Goal: Check status

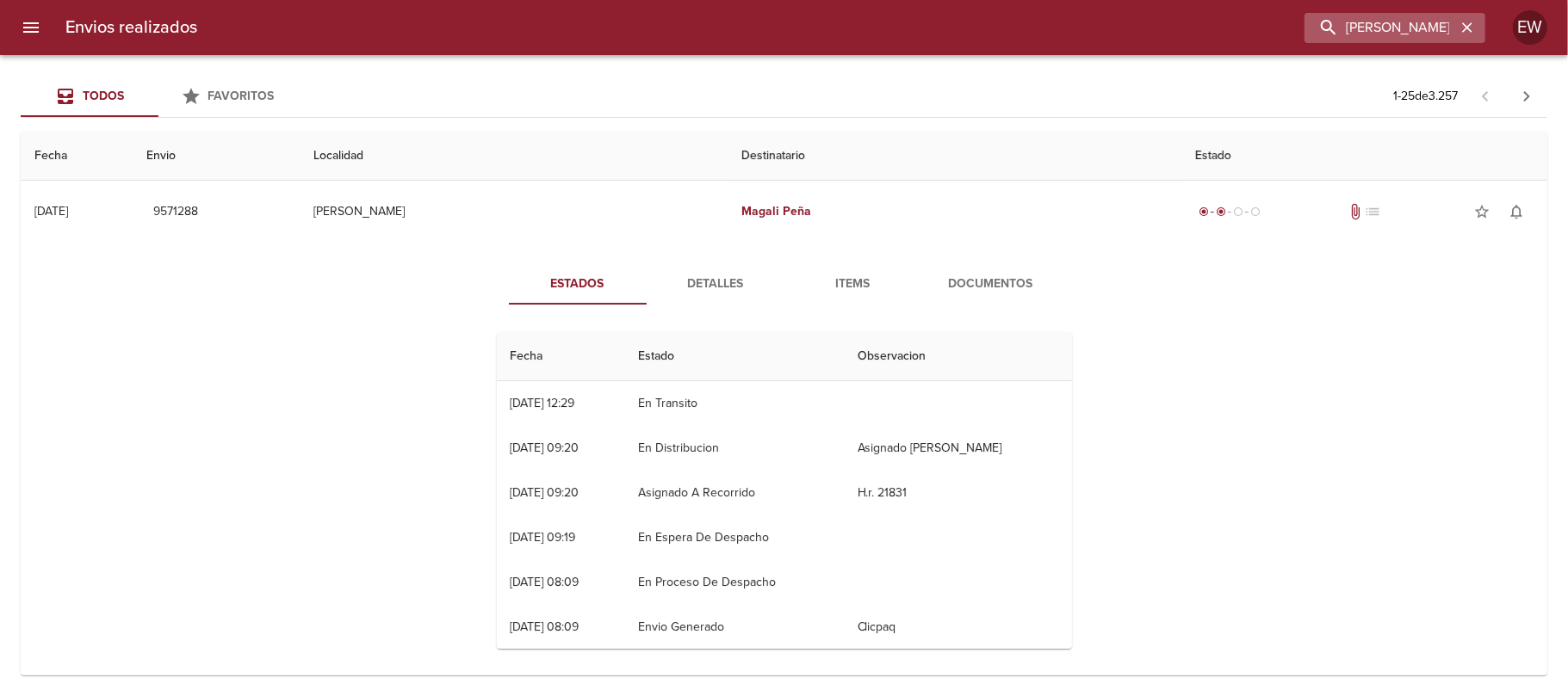
click at [1469, 31] on icon "button" at bounding box center [1467, 28] width 17 height 17
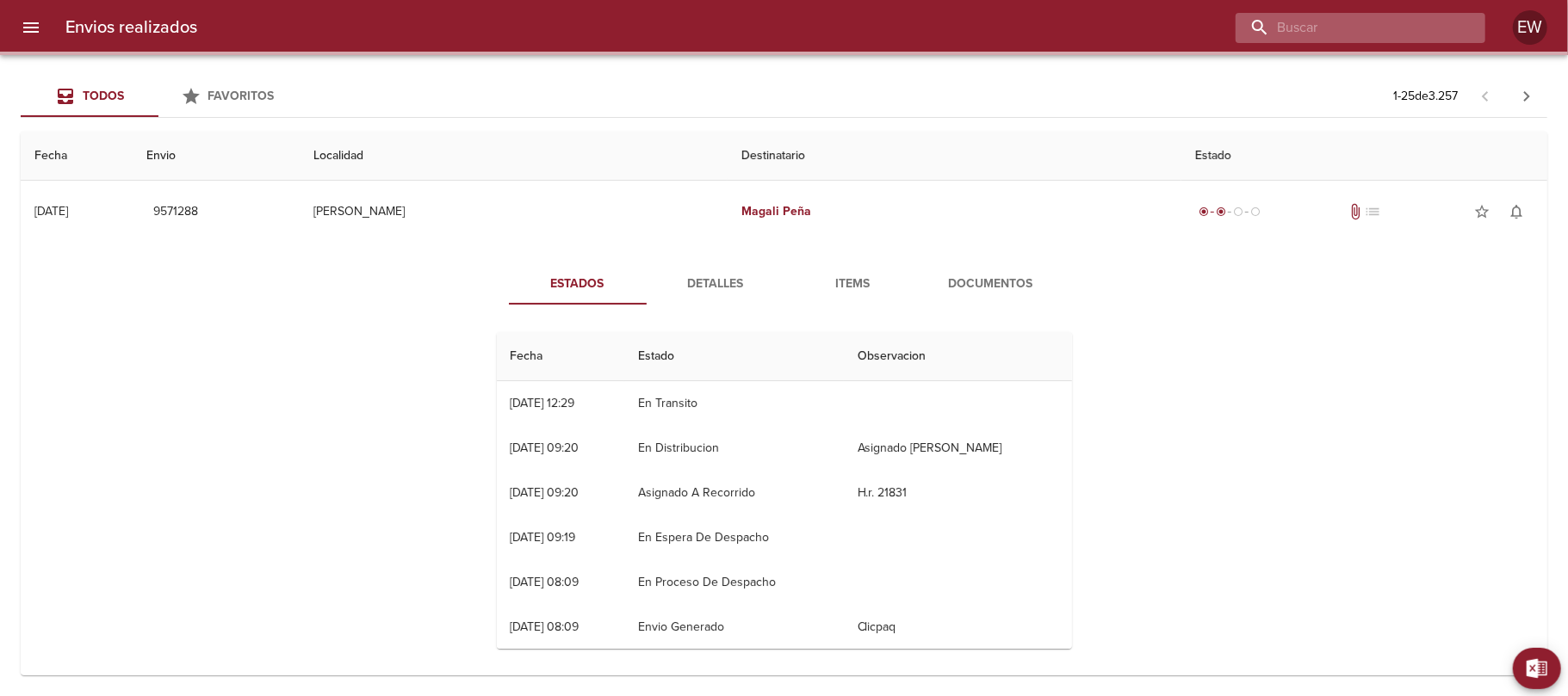
click at [1390, 31] on input "buscar" at bounding box center [1345, 27] width 220 height 30
paste input "9613031"
type input "9613031"
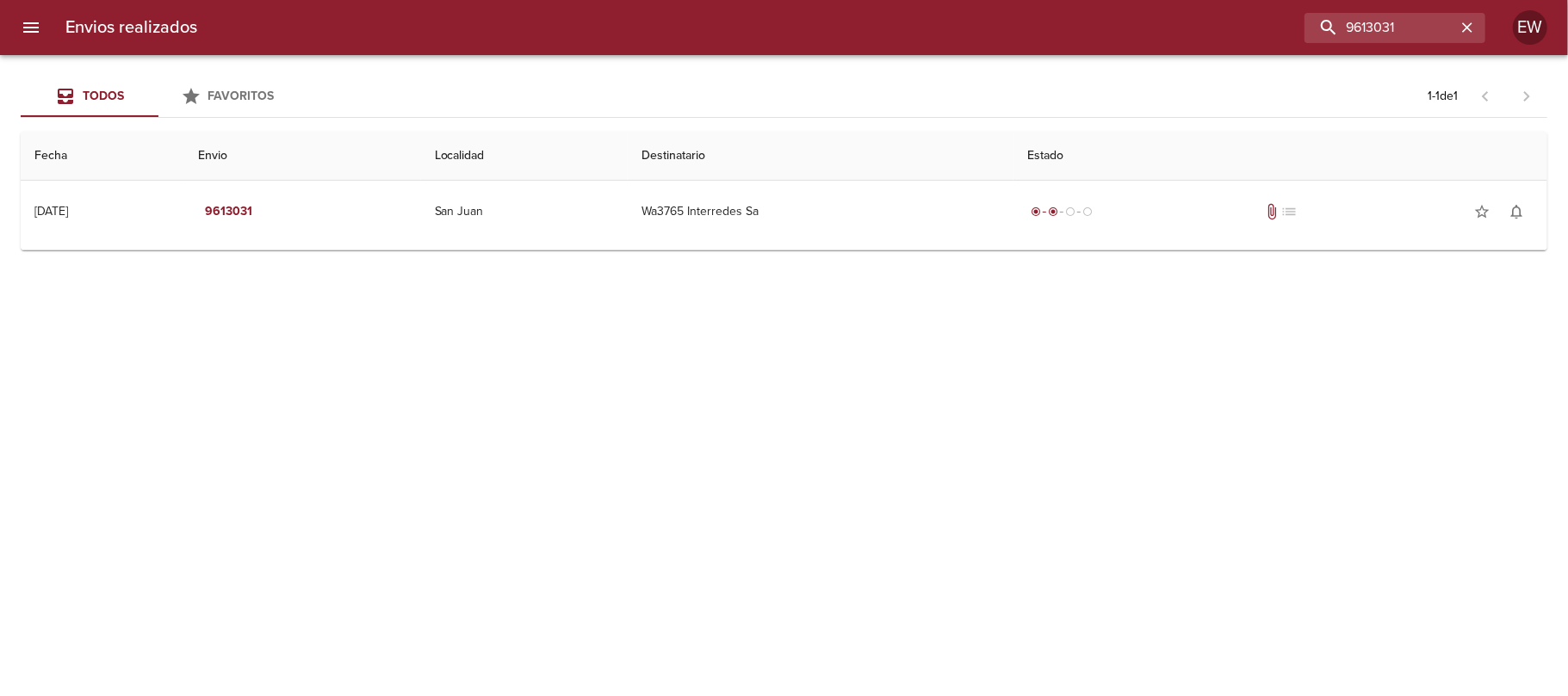
click at [935, 246] on td "Guia : 9613031" at bounding box center [784, 245] width 1527 height 7
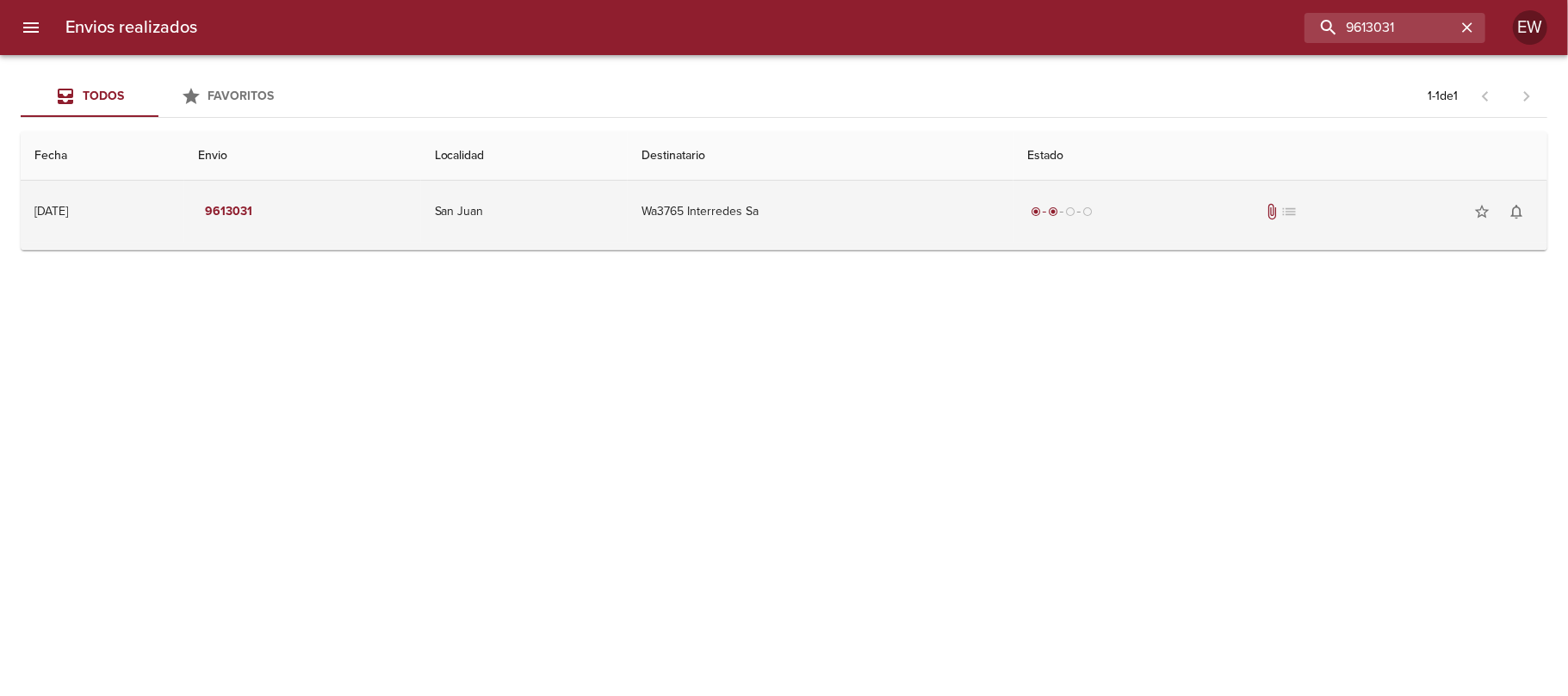
click at [925, 226] on td "Wa3765 Interredes Sa" at bounding box center [820, 212] width 387 height 62
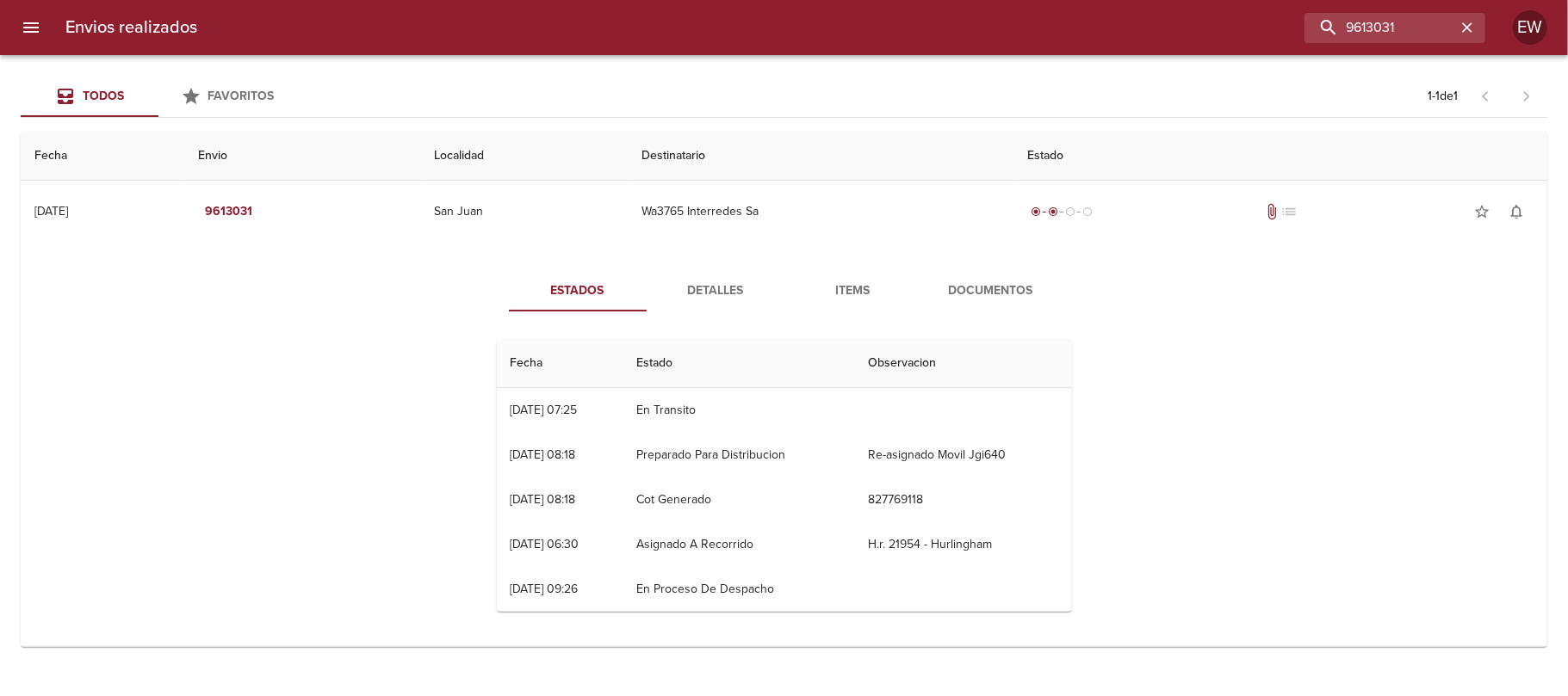
click at [696, 293] on span "Detalles" at bounding box center [716, 292] width 117 height 21
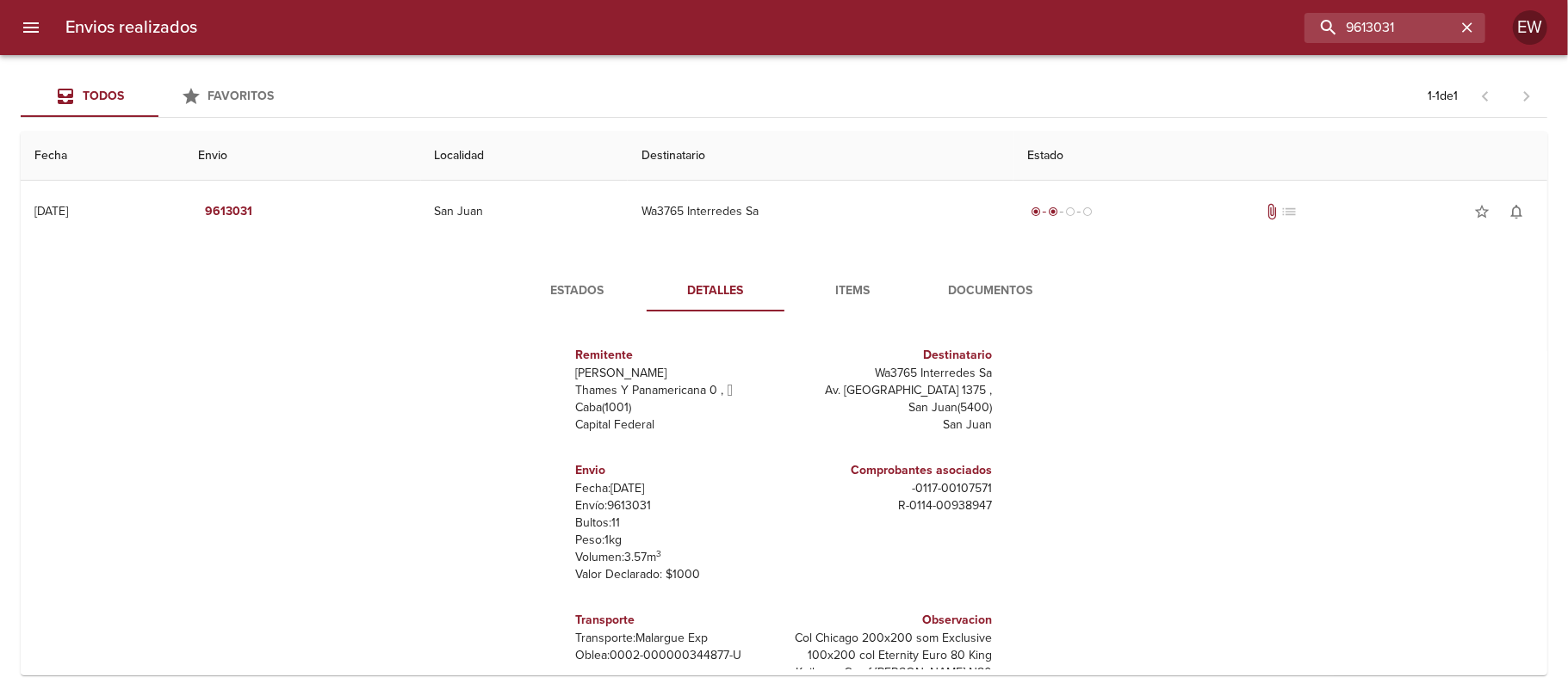
scroll to position [43, 0]
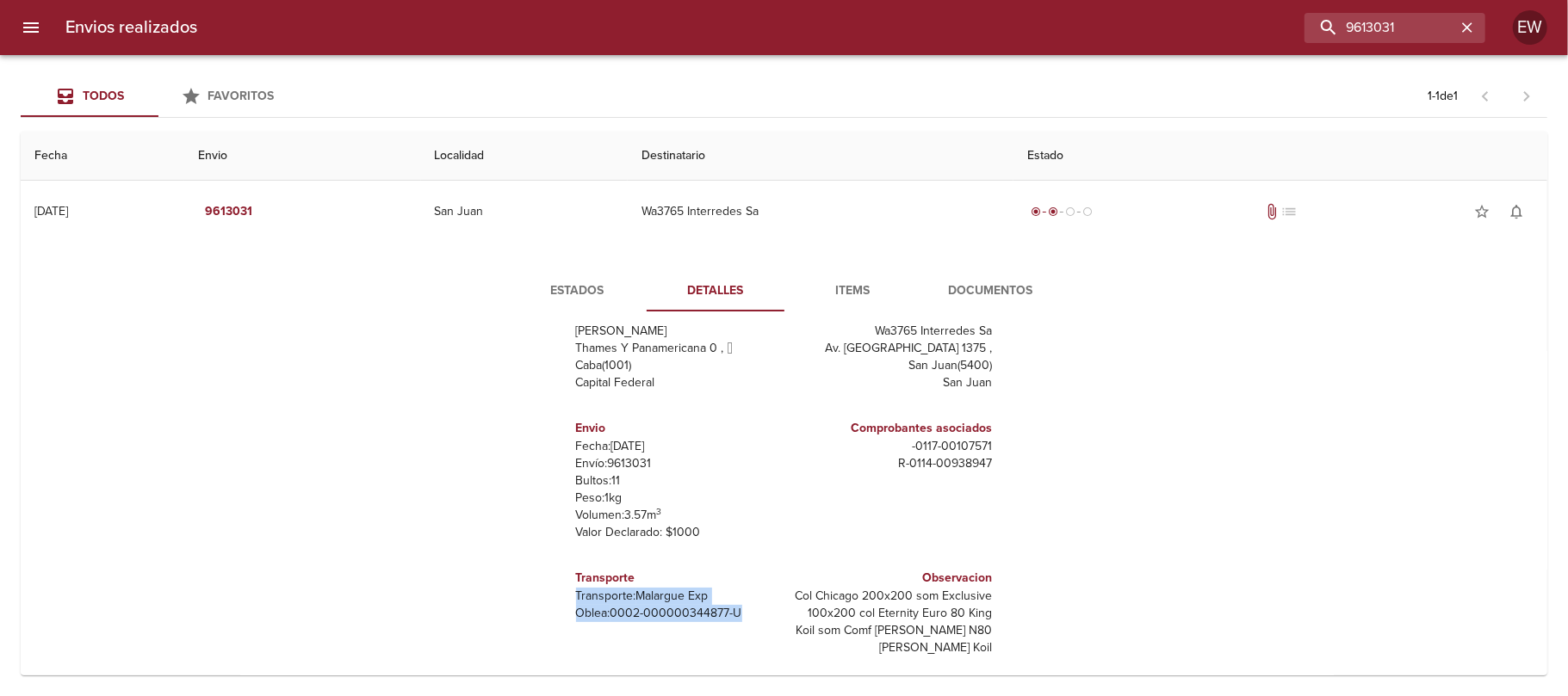
drag, startPoint x: 559, startPoint y: 597, endPoint x: 731, endPoint y: 610, distance: 172.5
click at [731, 610] on div "Transporte Transporte: Malargue Exp [PERSON_NAME]: 0002-000000344877-U" at bounding box center [677, 595] width 202 height 67
copy div "Transporte: Malargue Exp [PERSON_NAME]: 0002-000000344877-U"
click at [703, 599] on p "Transporte: Malargue Exp" at bounding box center [677, 597] width 202 height 17
drag, startPoint x: 697, startPoint y: 596, endPoint x: 625, endPoint y: 600, distance: 72.1
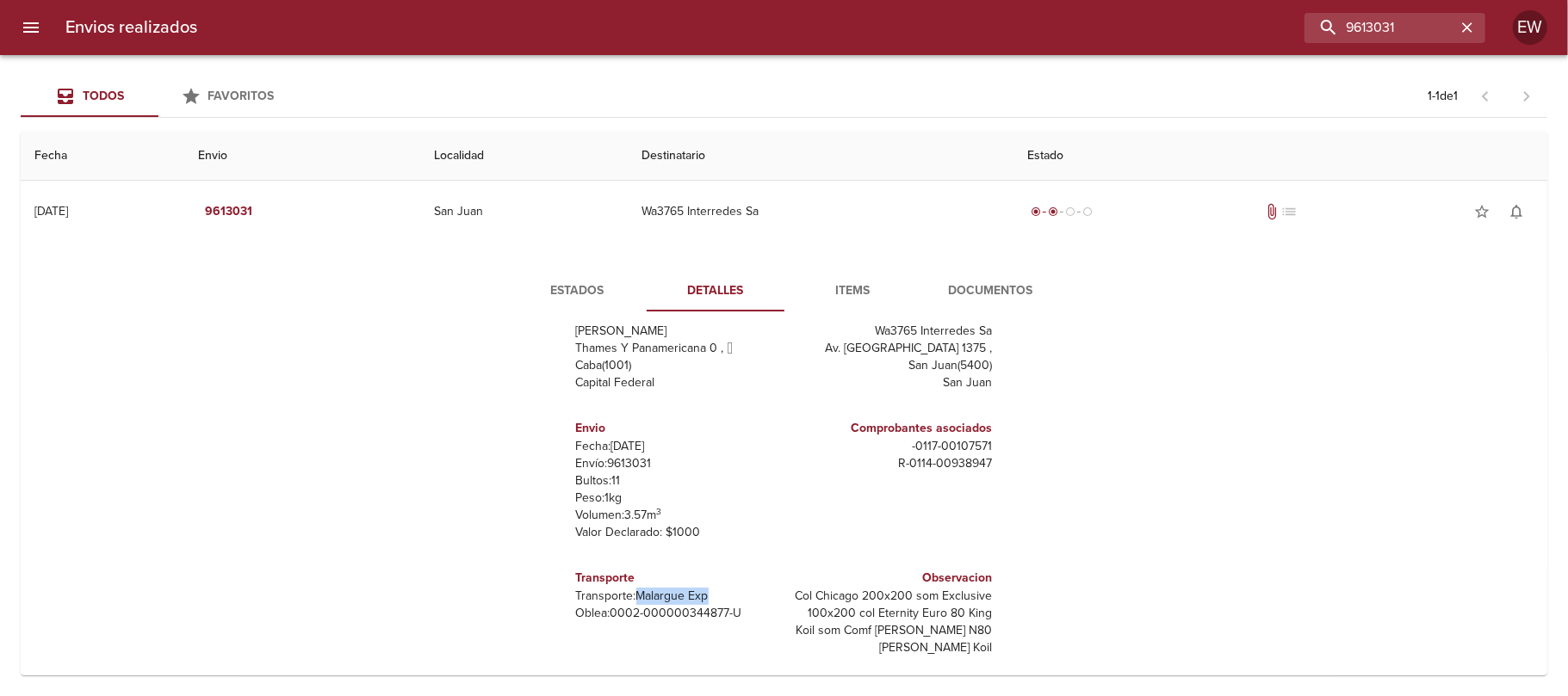
click at [625, 600] on p "Transporte: Malargue Exp" at bounding box center [677, 597] width 202 height 17
copy p "Malargue Exp"
drag, startPoint x: 732, startPoint y: 607, endPoint x: 599, endPoint y: 612, distance: 133.1
click at [599, 612] on p "[PERSON_NAME]: 0002-000000344877-U" at bounding box center [677, 614] width 202 height 17
copy p "0002-000000344877-U"
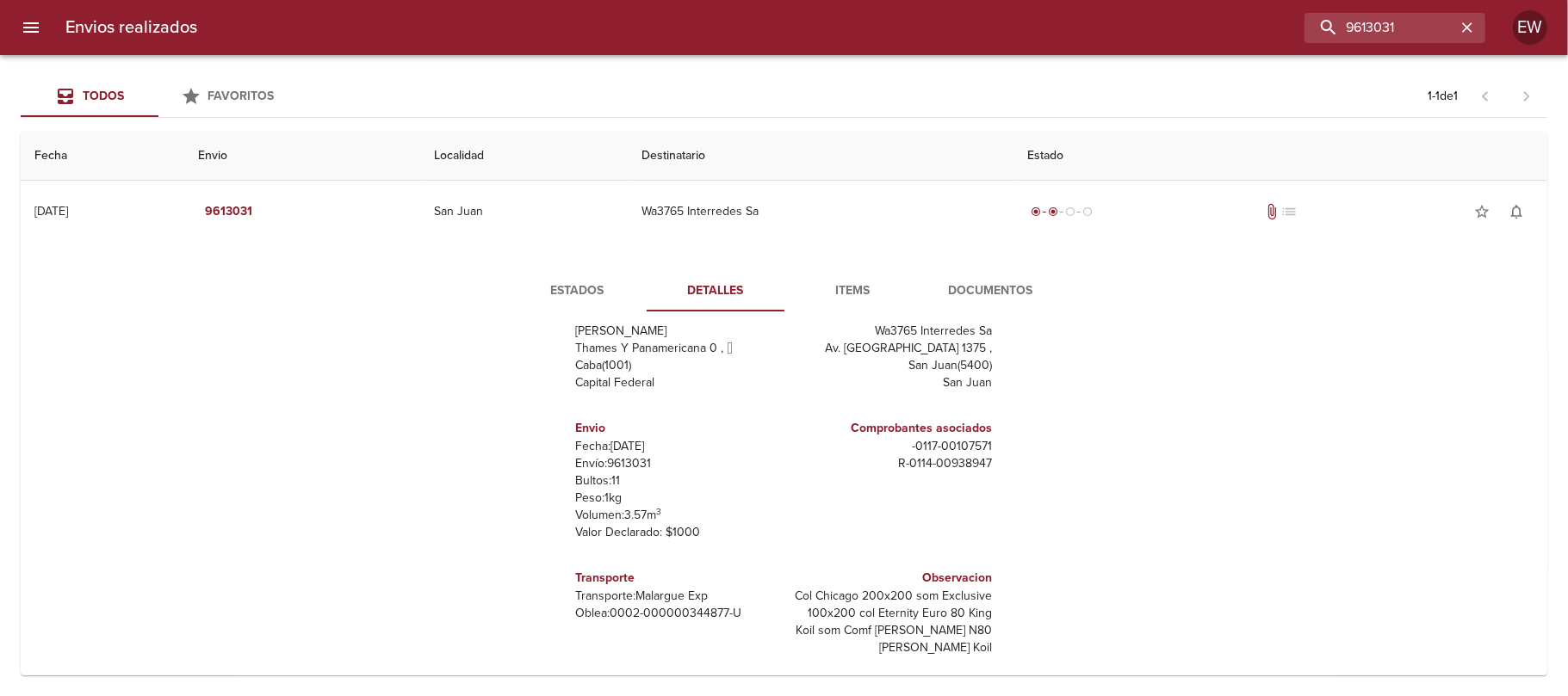
click at [576, 596] on p "Transporte: Malargue Exp" at bounding box center [677, 597] width 202 height 17
drag, startPoint x: 560, startPoint y: 596, endPoint x: 750, endPoint y: 619, distance: 191.4
click at [750, 619] on div "Transporte Transporte: Malargue Exp [PERSON_NAME]: 0002-000000344877-U" at bounding box center [677, 595] width 202 height 67
copy div "Transporte: Malargue Exp [PERSON_NAME]: 0002-000000344877-U"
